Goal: Information Seeking & Learning: Learn about a topic

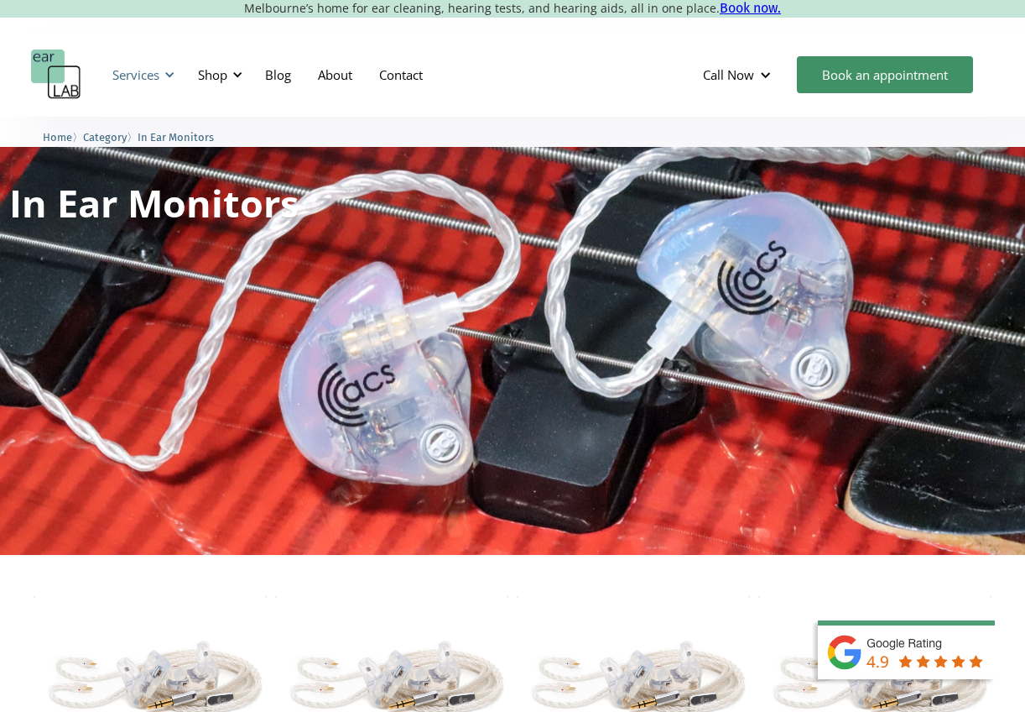
click at [163, 76] on div "Services" at bounding box center [140, 75] width 77 height 50
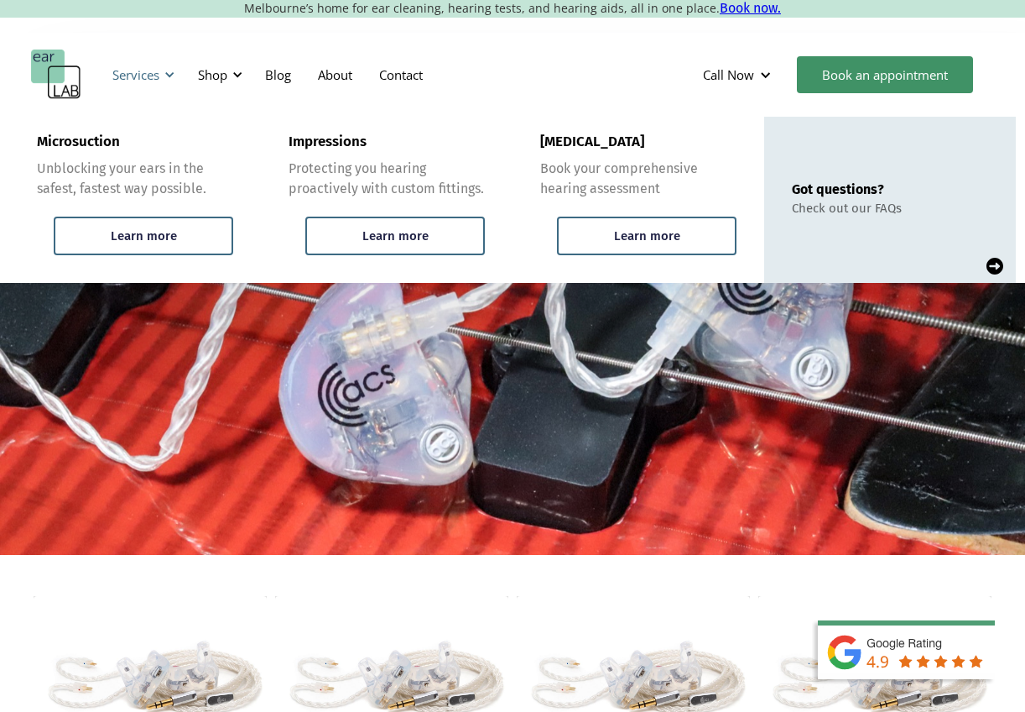
click at [163, 76] on div "Services" at bounding box center [140, 75] width 77 height 50
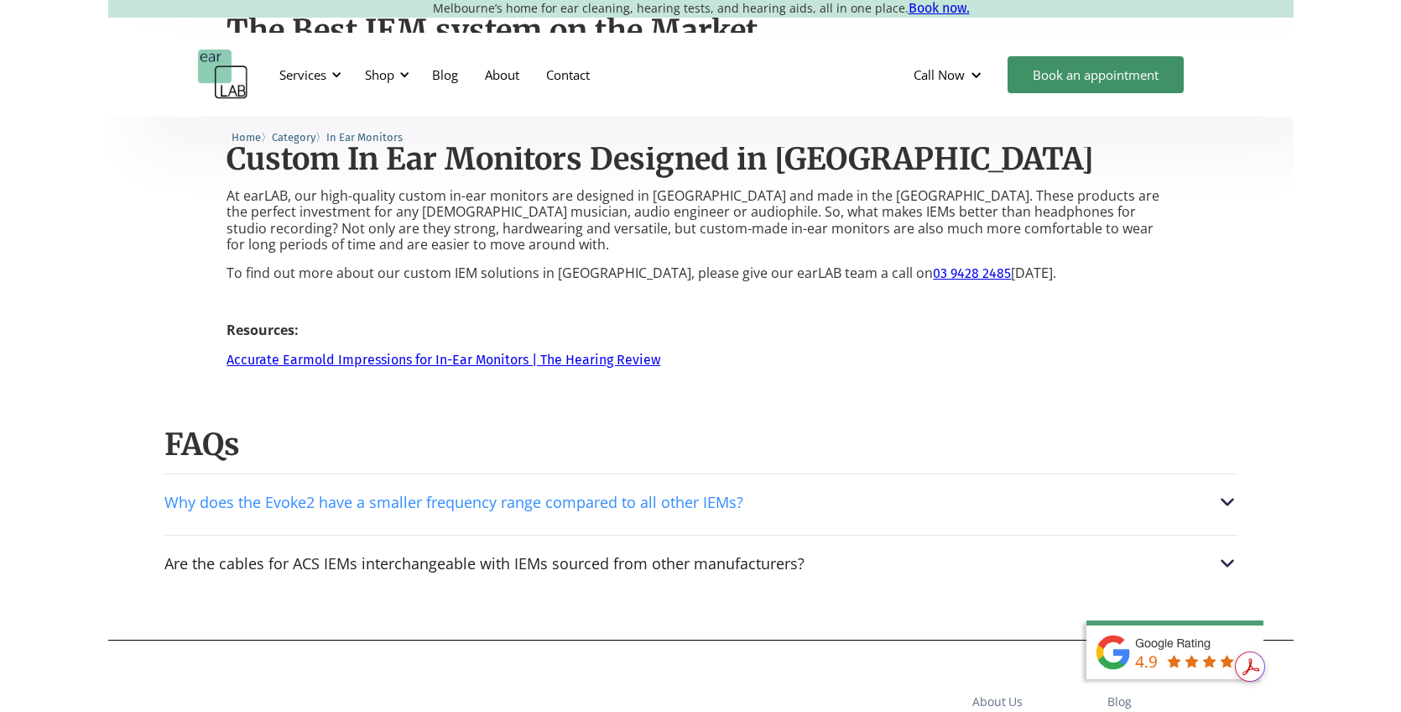
scroll to position [2436, 0]
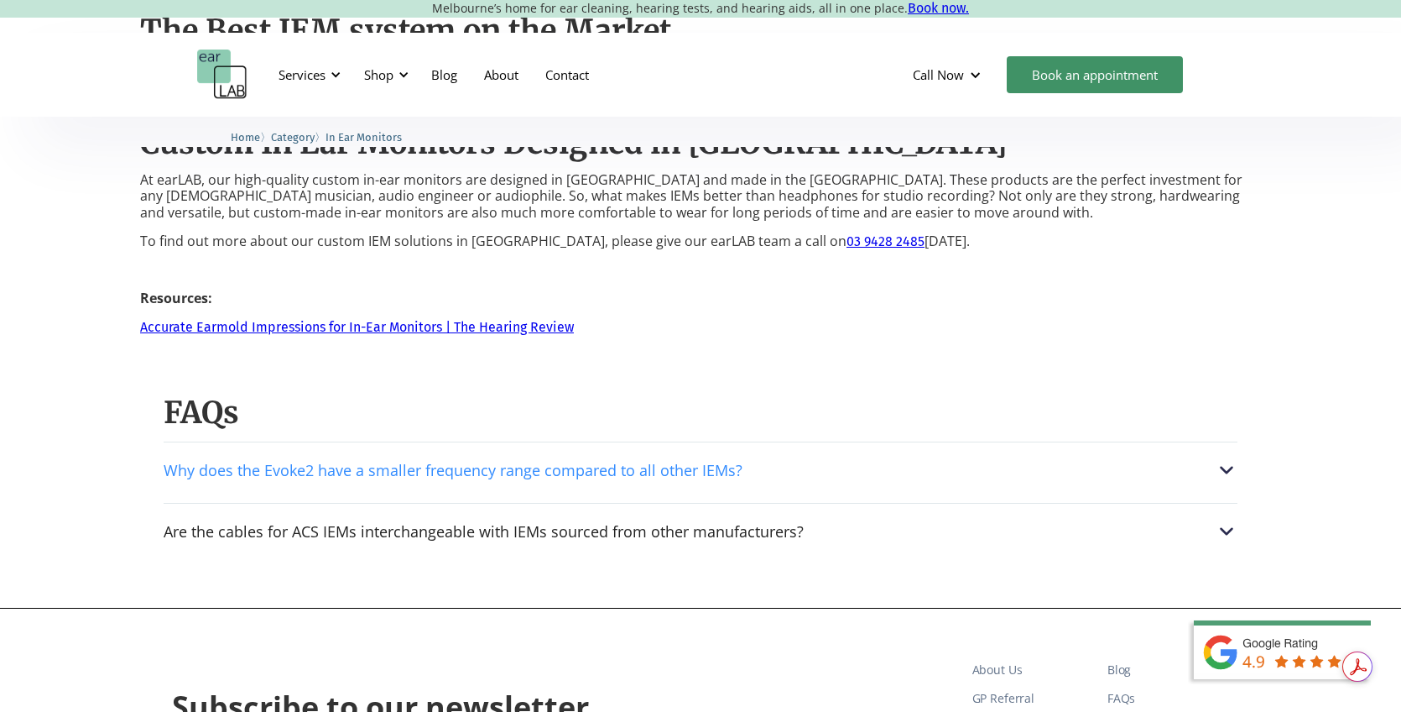
click at [358, 467] on div "Why does the Evoke2 have a smaller frequency range compared to all other IEMs?" at bounding box center [453, 470] width 579 height 17
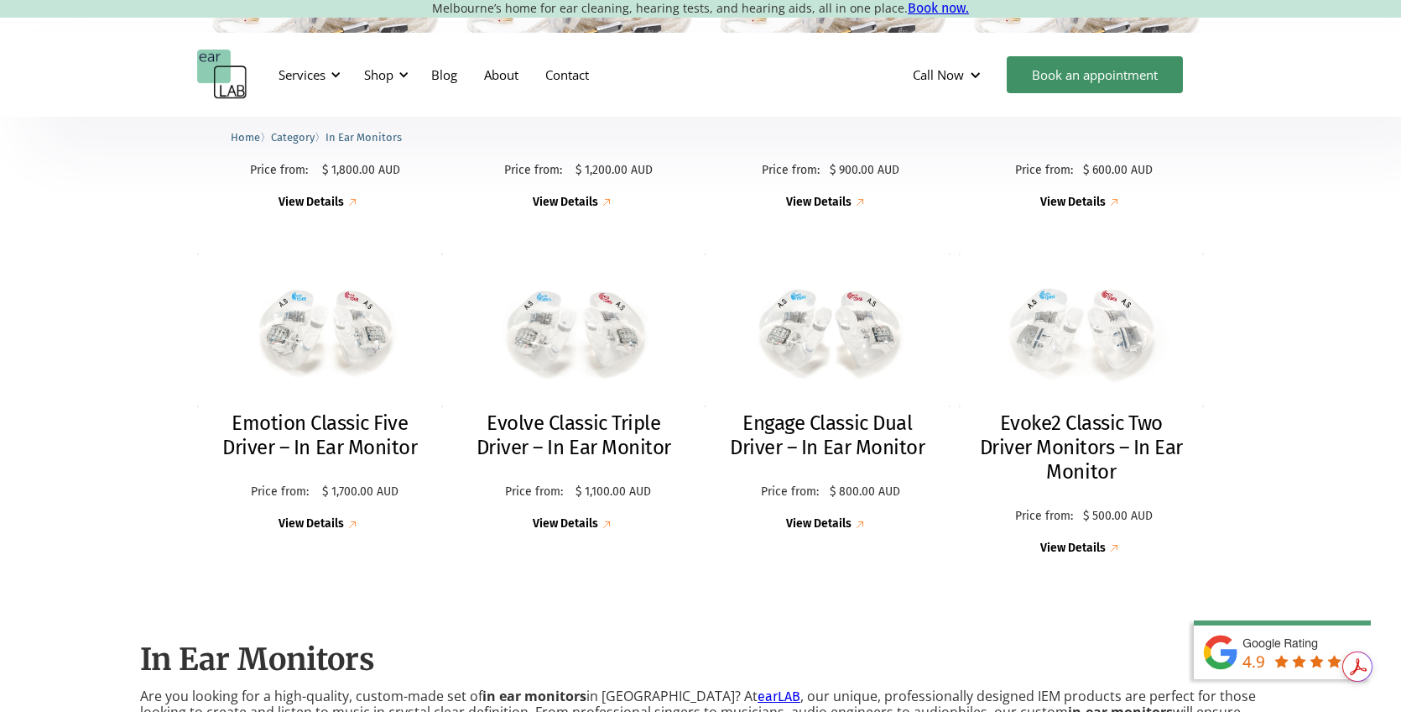
scroll to position [422, 0]
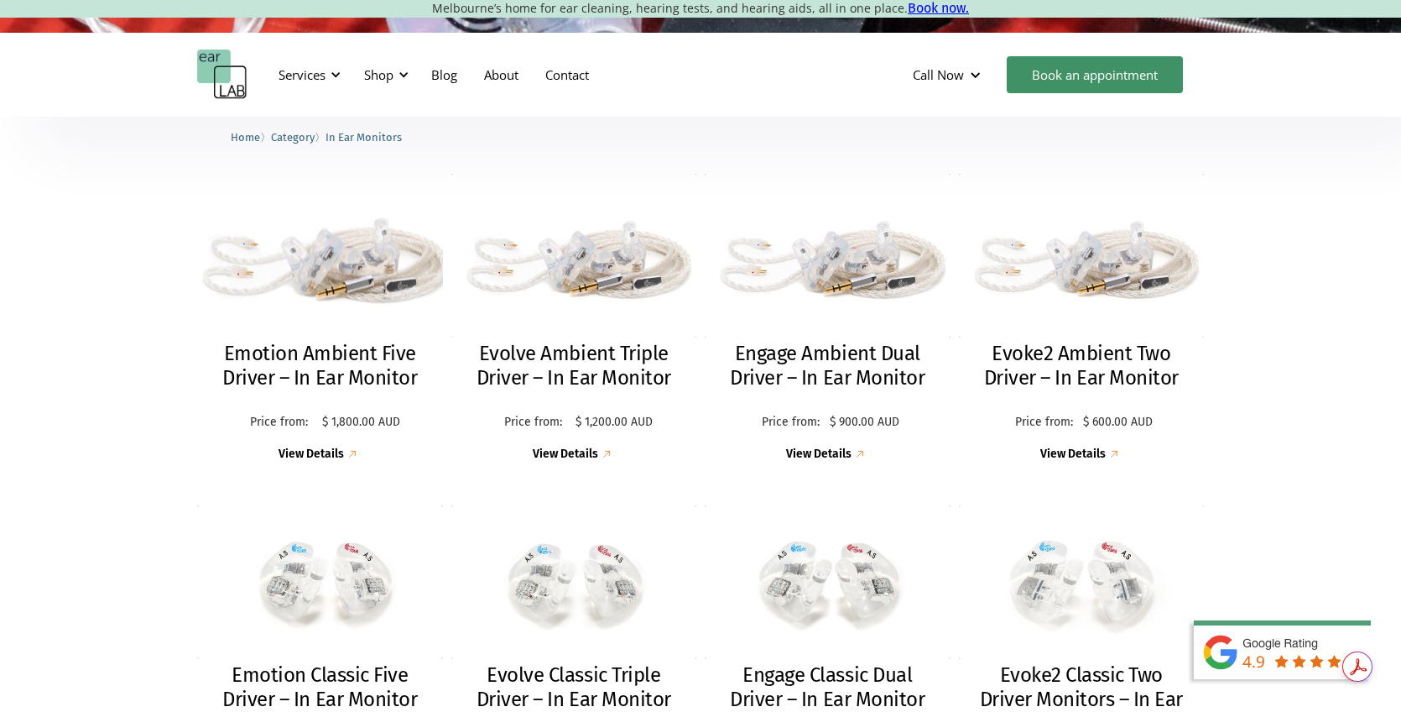
click at [339, 451] on div "View Details" at bounding box center [311, 454] width 65 height 14
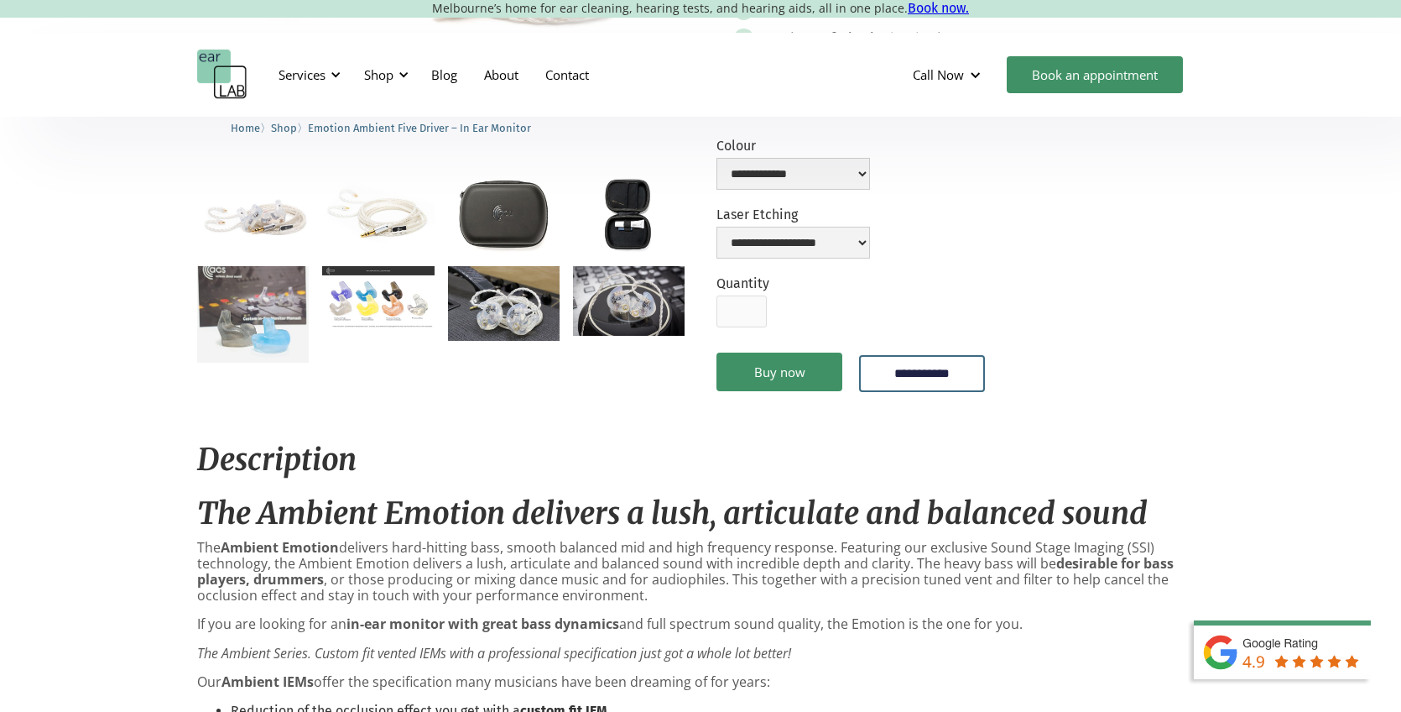
scroll to position [420, 0]
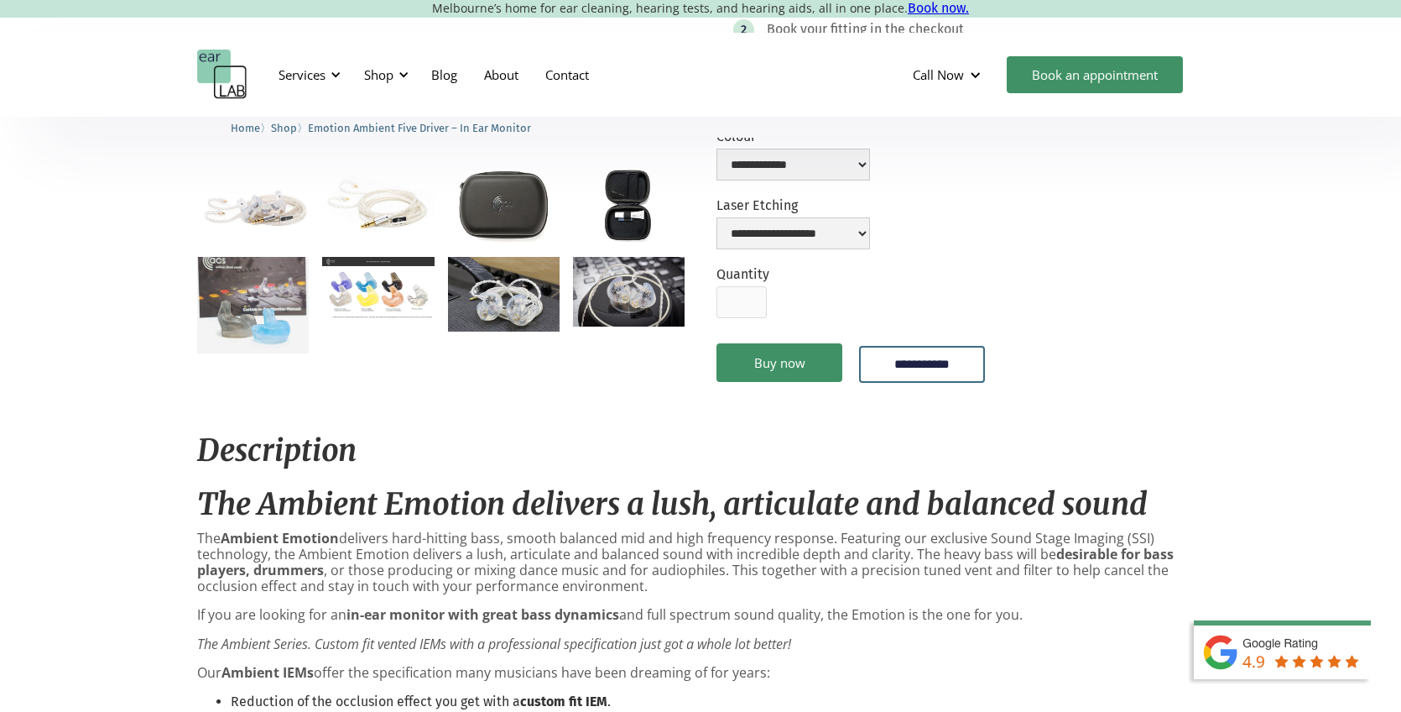
click at [406, 295] on img "open lightbox" at bounding box center [378, 288] width 112 height 62
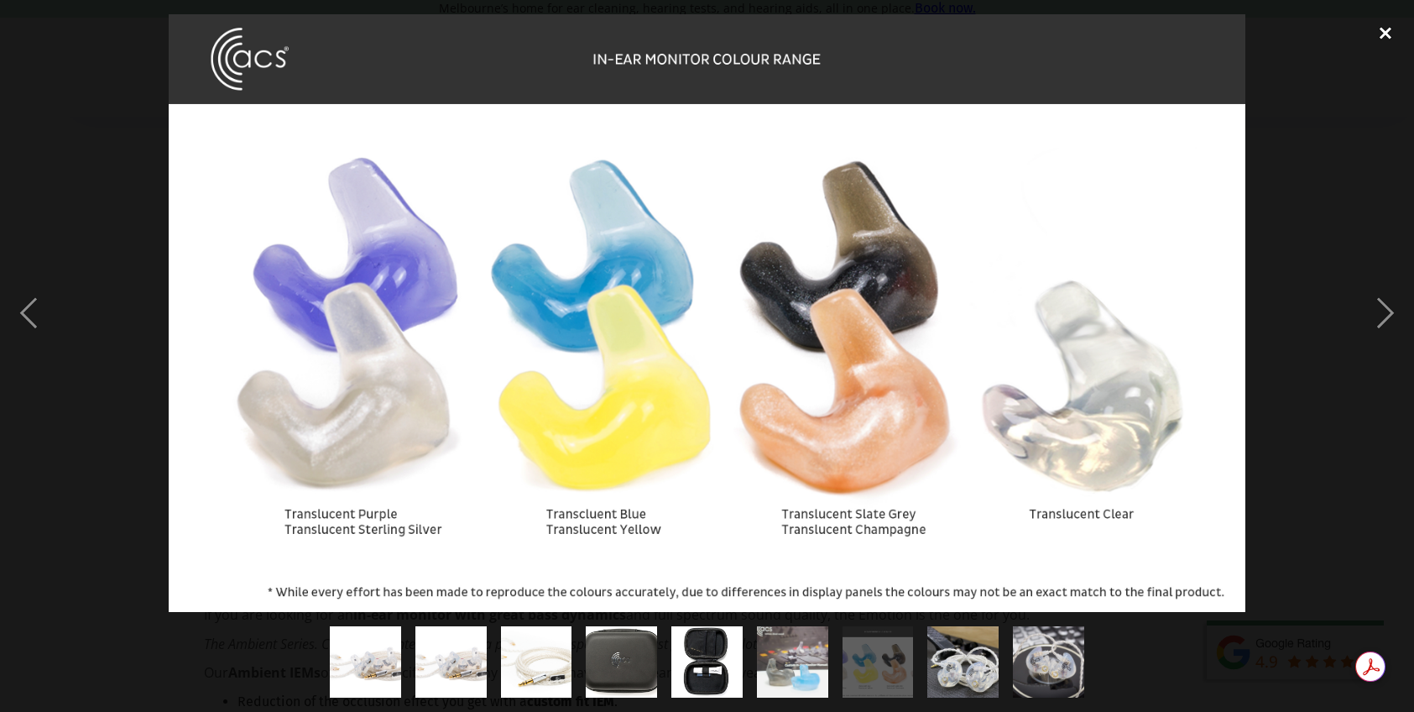
click at [1384, 39] on div "close lightbox" at bounding box center [1385, 32] width 57 height 37
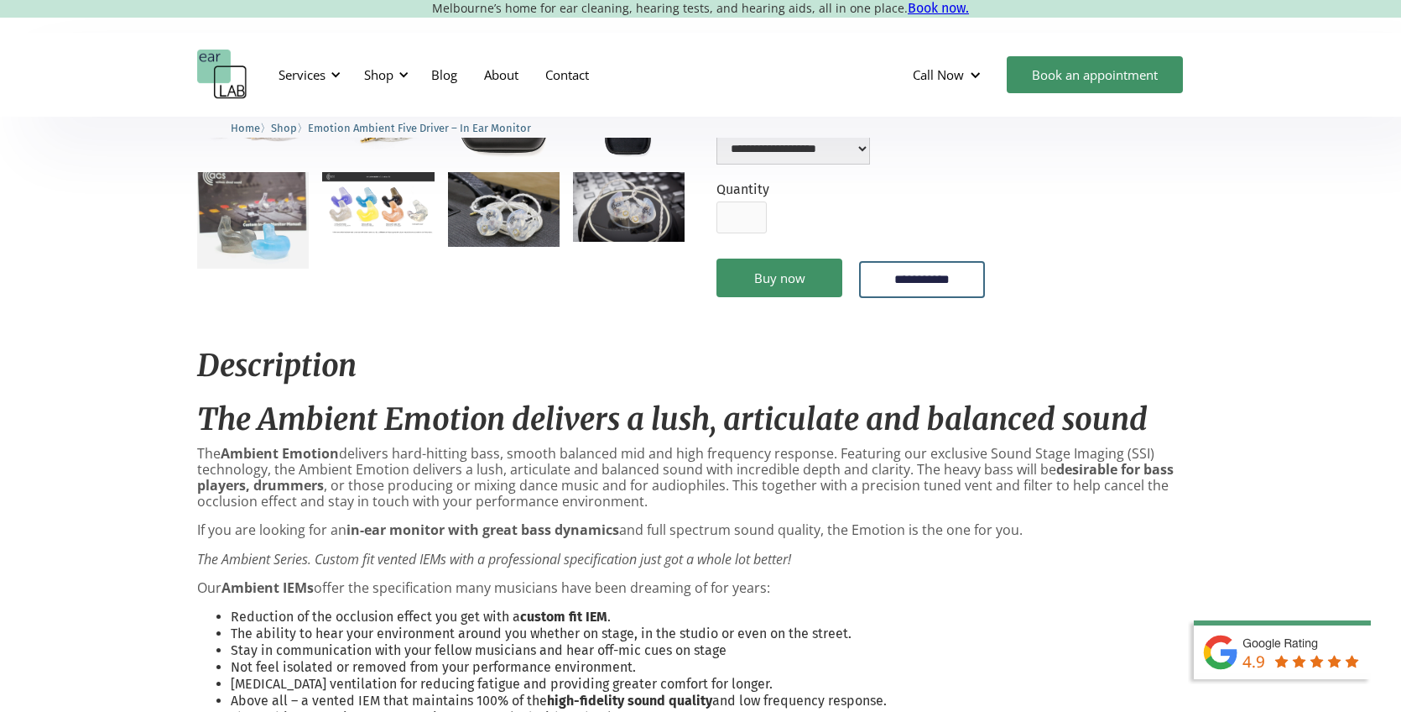
scroll to position [336, 0]
